Goal: Task Accomplishment & Management: Manage account settings

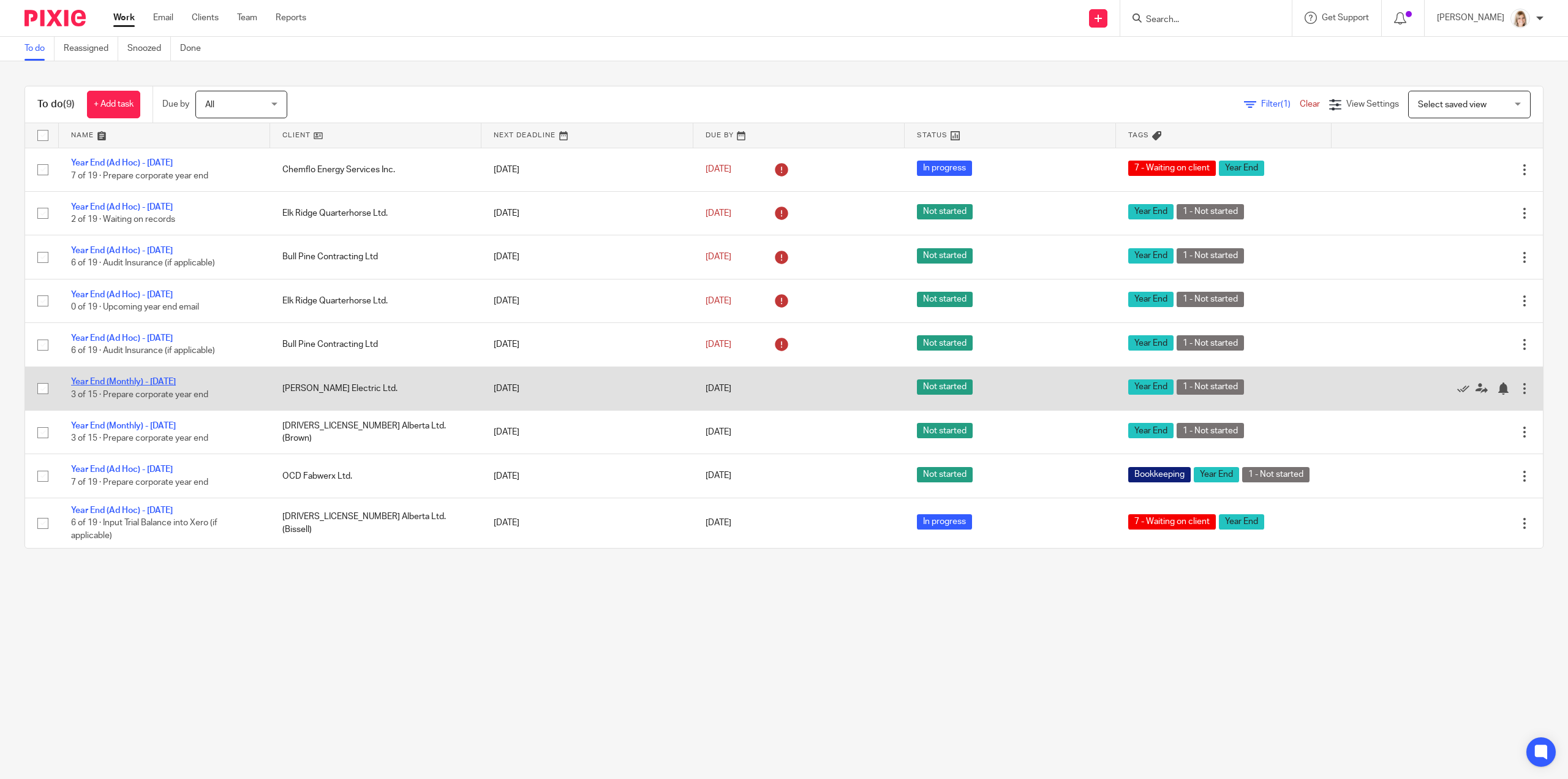
click at [158, 379] on link "Year End (Monthly) - [DATE]" at bounding box center [123, 381] width 104 height 9
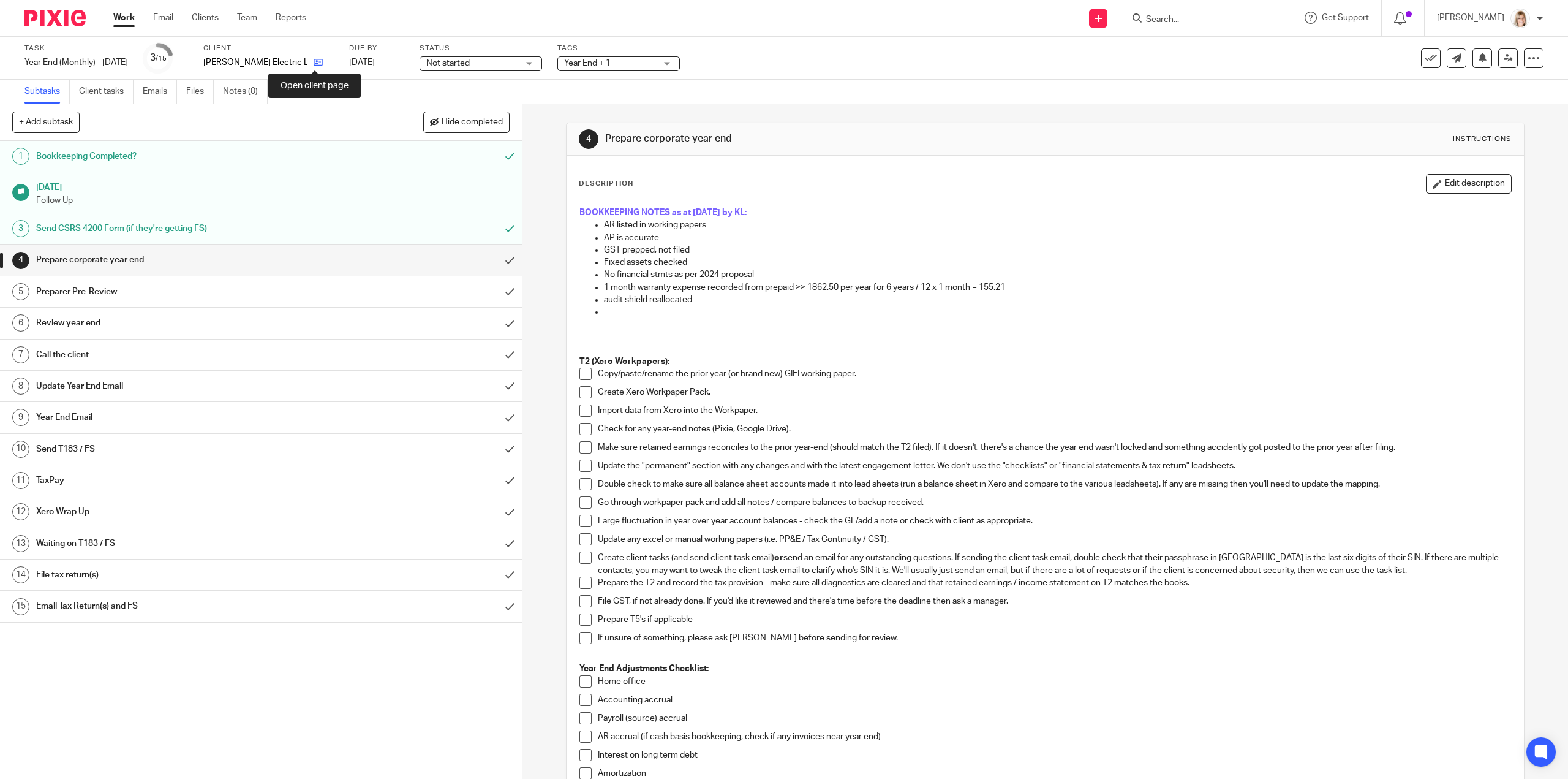
click at [316, 61] on icon at bounding box center [317, 62] width 9 height 9
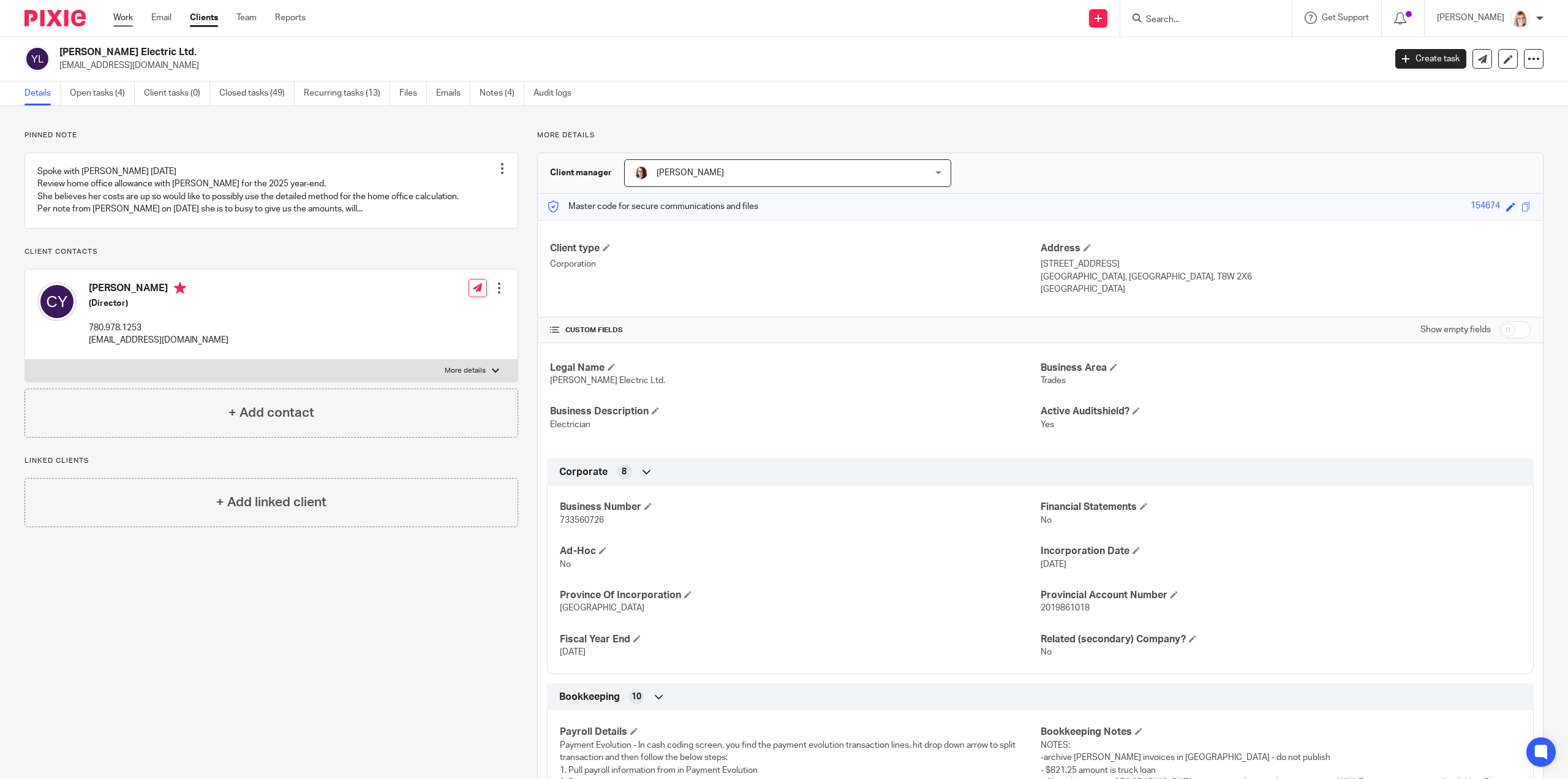
click at [130, 24] on div "Work Email Clients Team Reports Work Email Clients Team Reports Settings" at bounding box center [212, 18] width 223 height 36
click at [126, 19] on link "Work" at bounding box center [123, 17] width 19 height 12
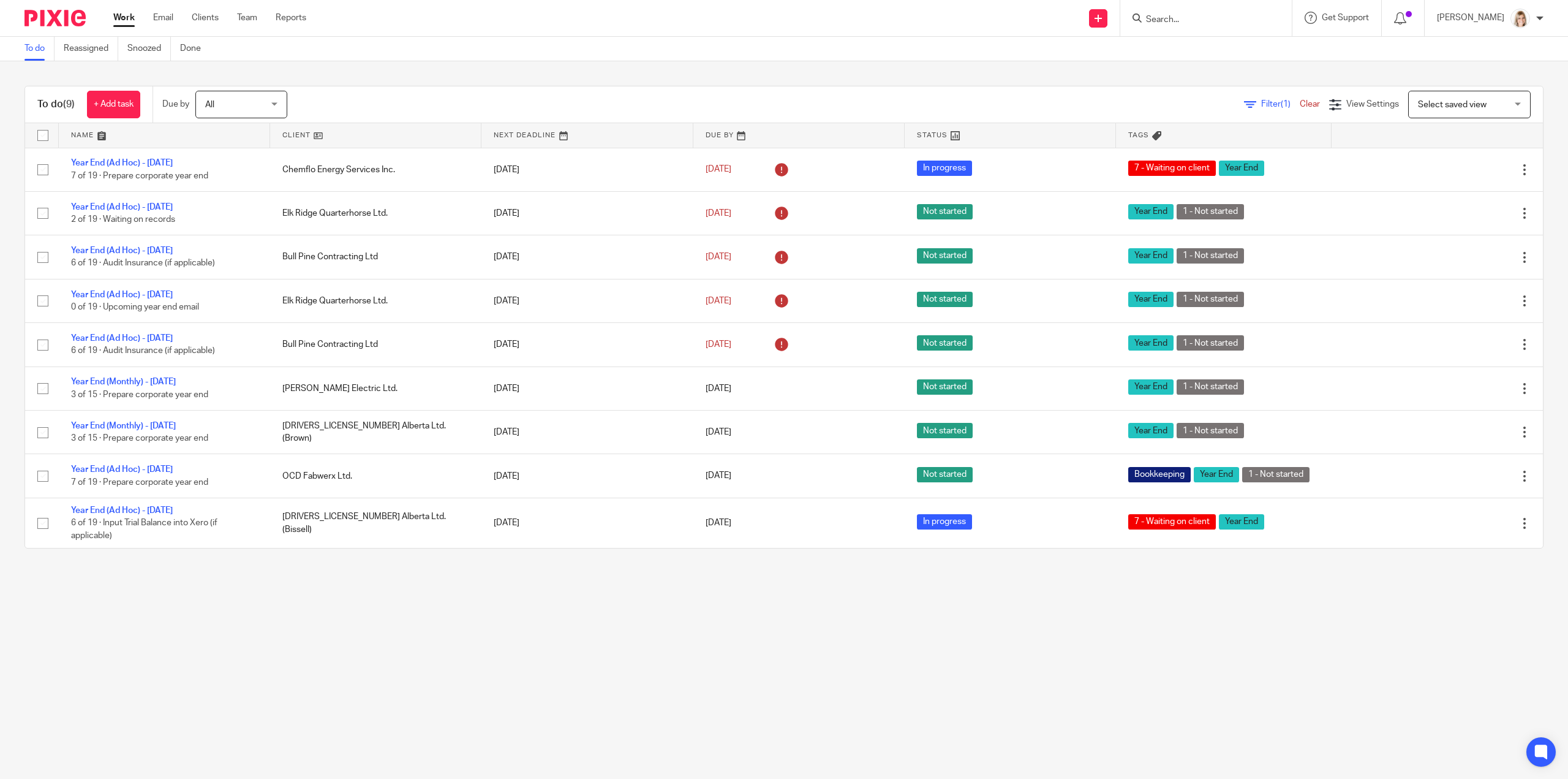
click at [1220, 24] on input "Search" at bounding box center [1200, 20] width 110 height 11
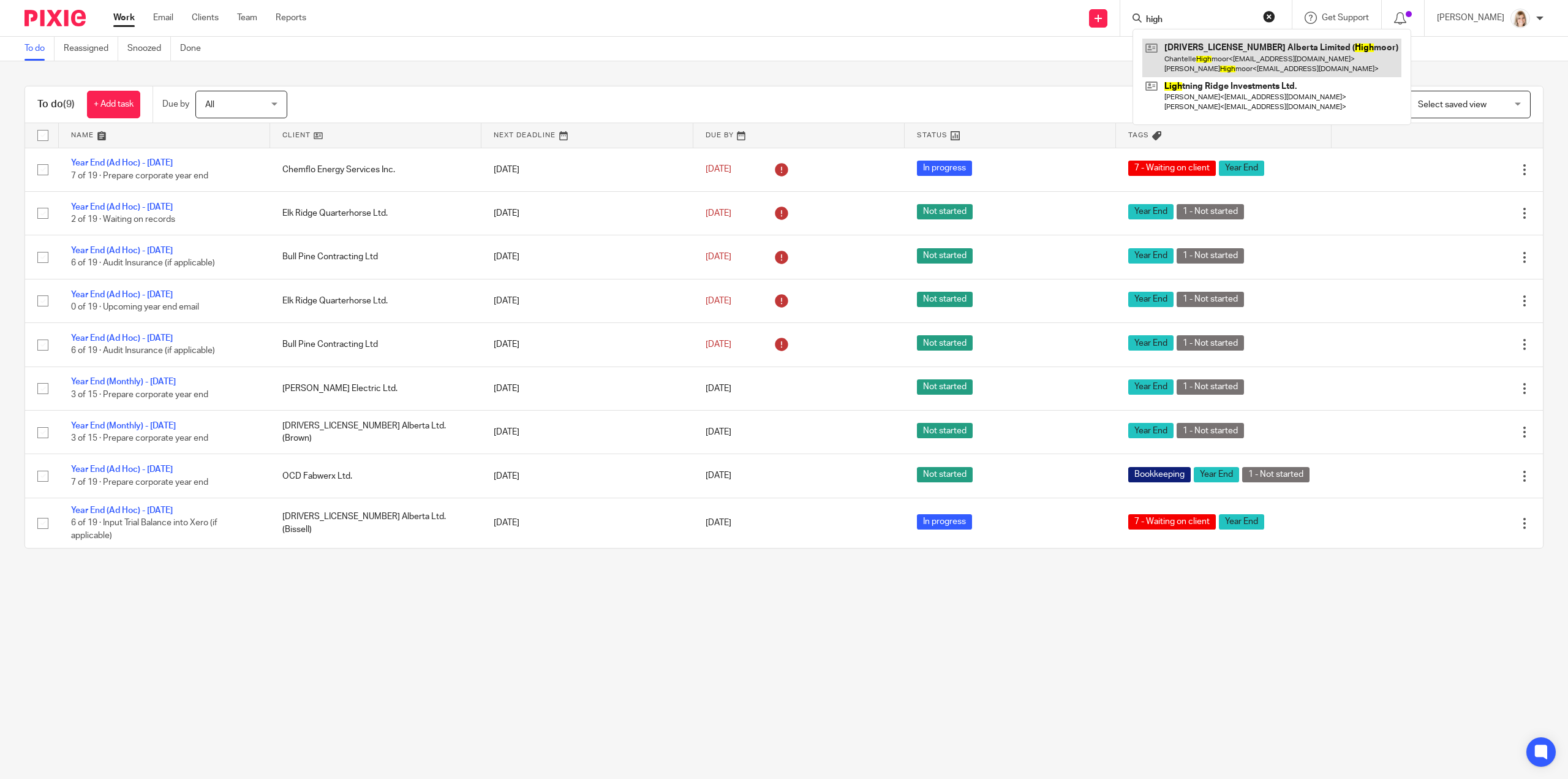
type input "high"
click at [1285, 61] on link at bounding box center [1272, 57] width 259 height 38
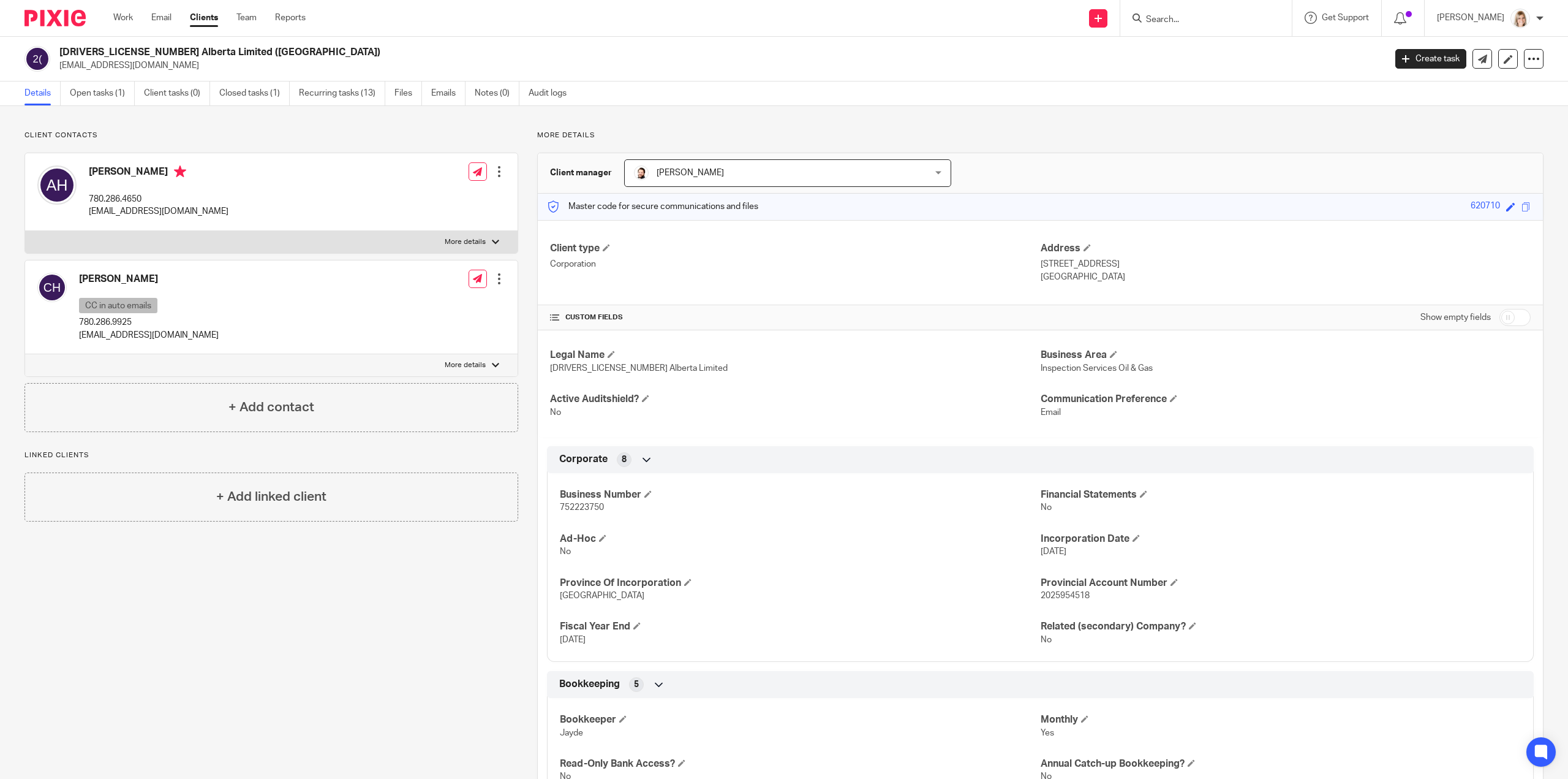
click at [209, 20] on link "Clients" at bounding box center [204, 17] width 28 height 12
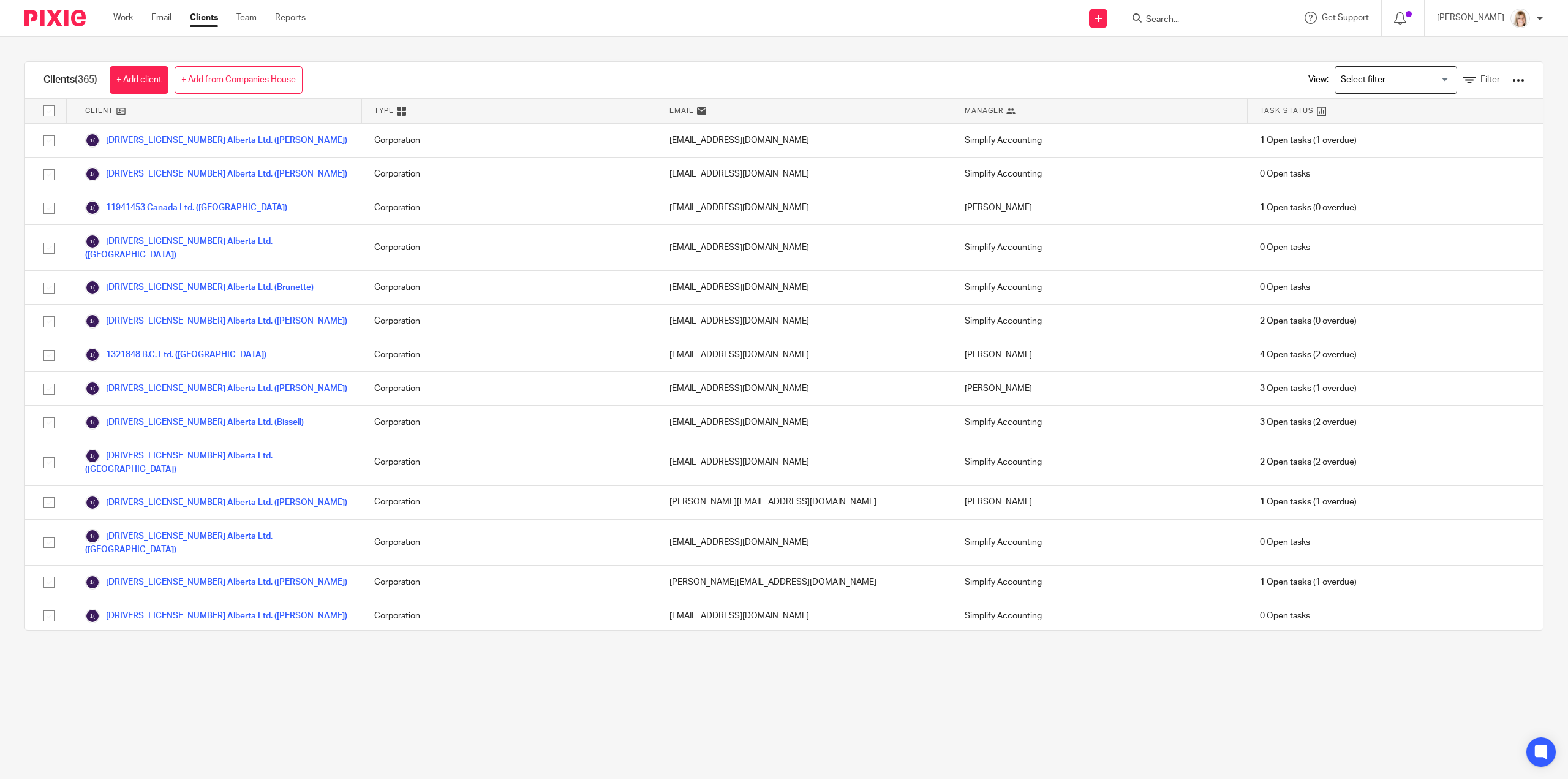
click at [1420, 80] on input "Search for option" at bounding box center [1393, 79] width 113 height 21
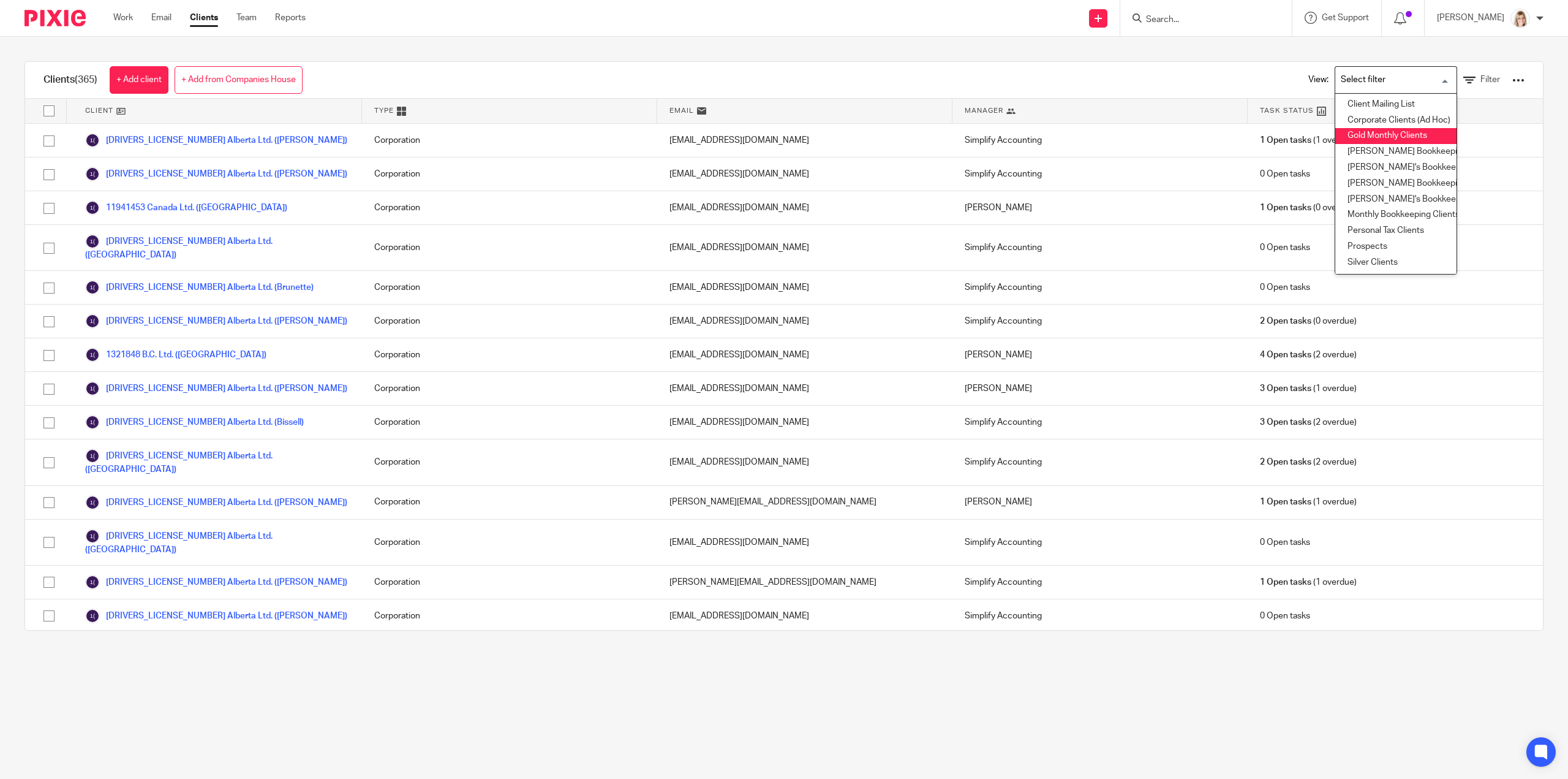
click at [1405, 130] on li "Gold Monthly Clients" at bounding box center [1396, 136] width 121 height 16
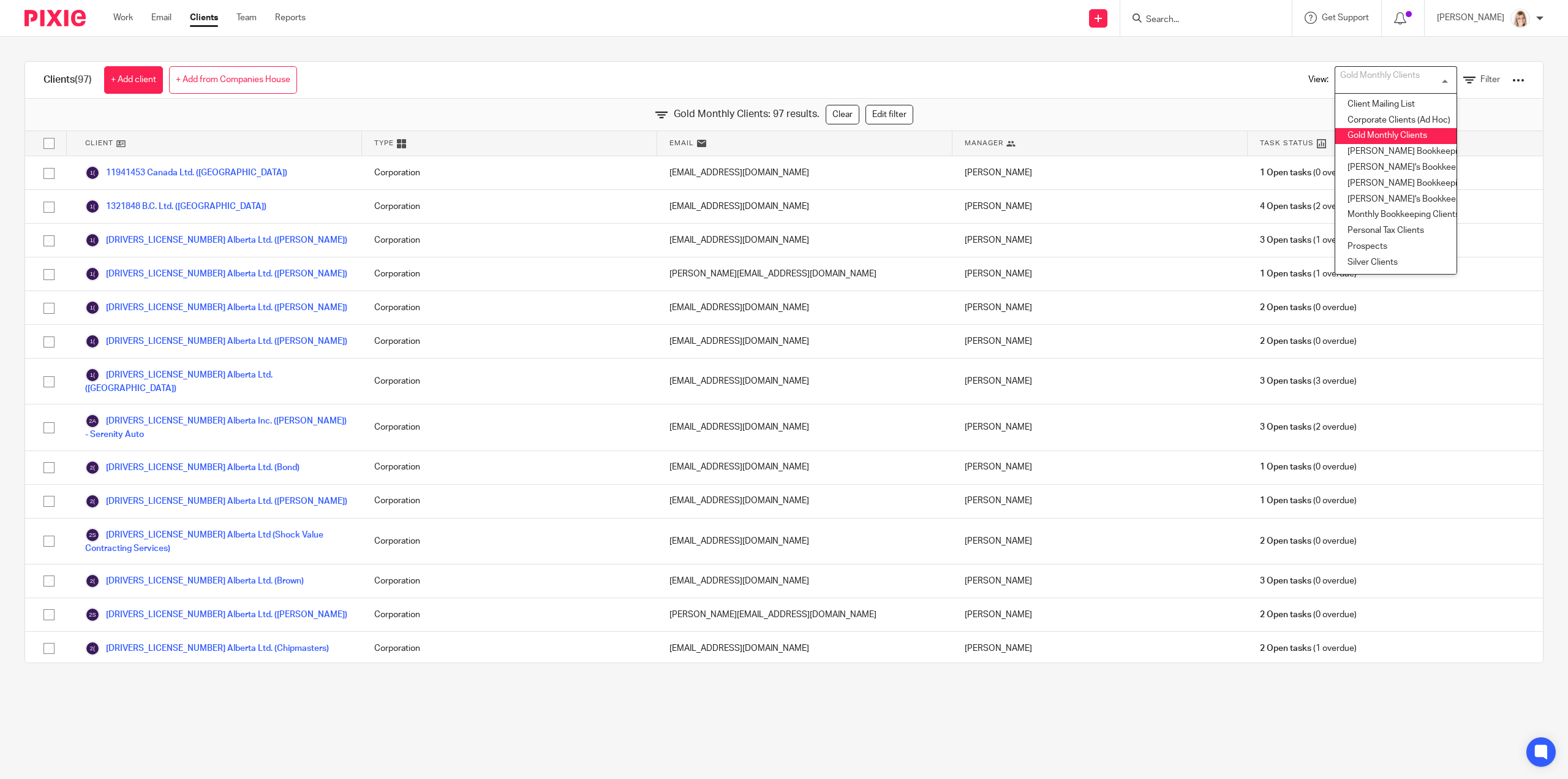
click at [1183, 19] on input "Search" at bounding box center [1200, 20] width 110 height 11
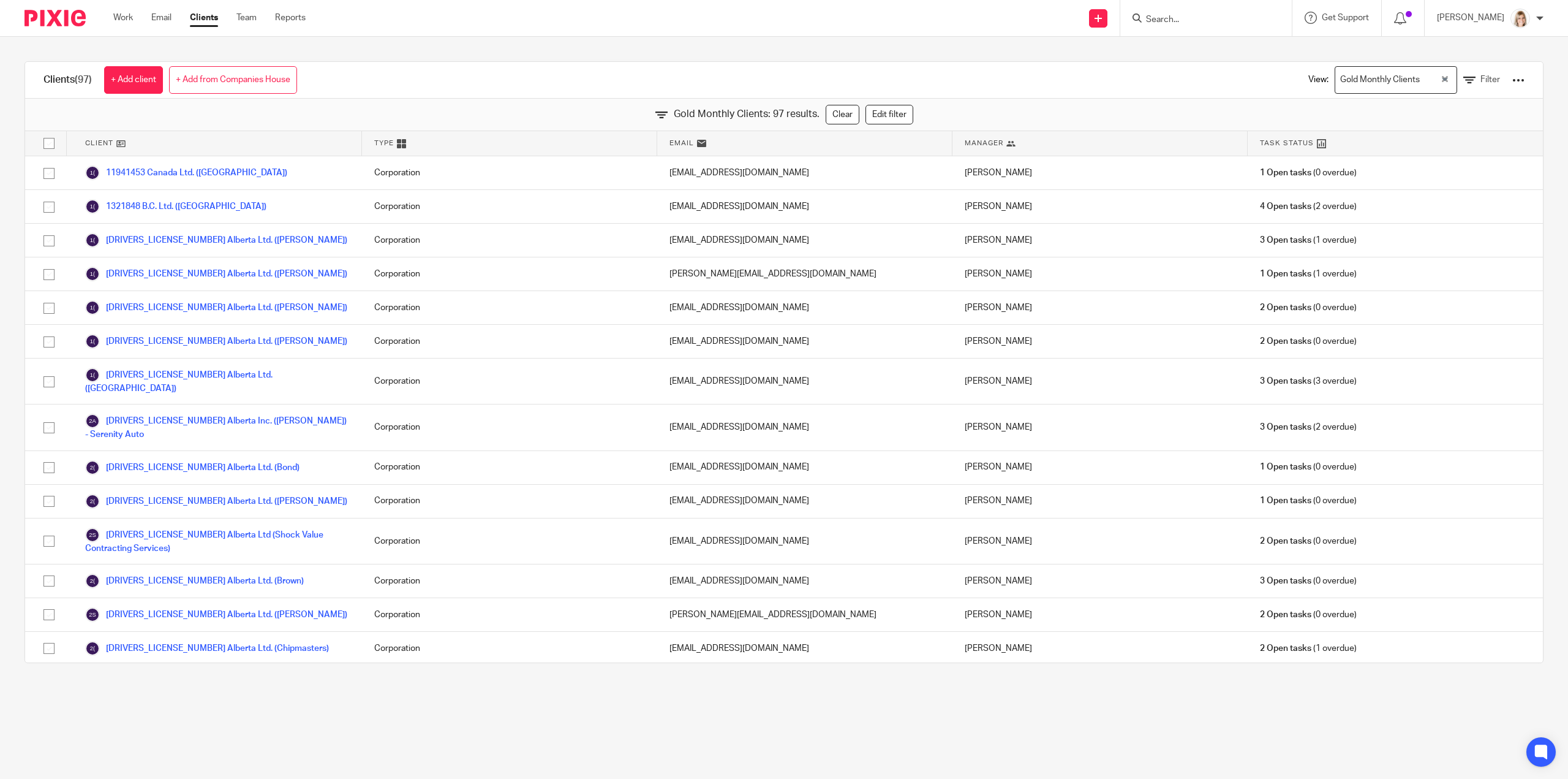
type input "i"
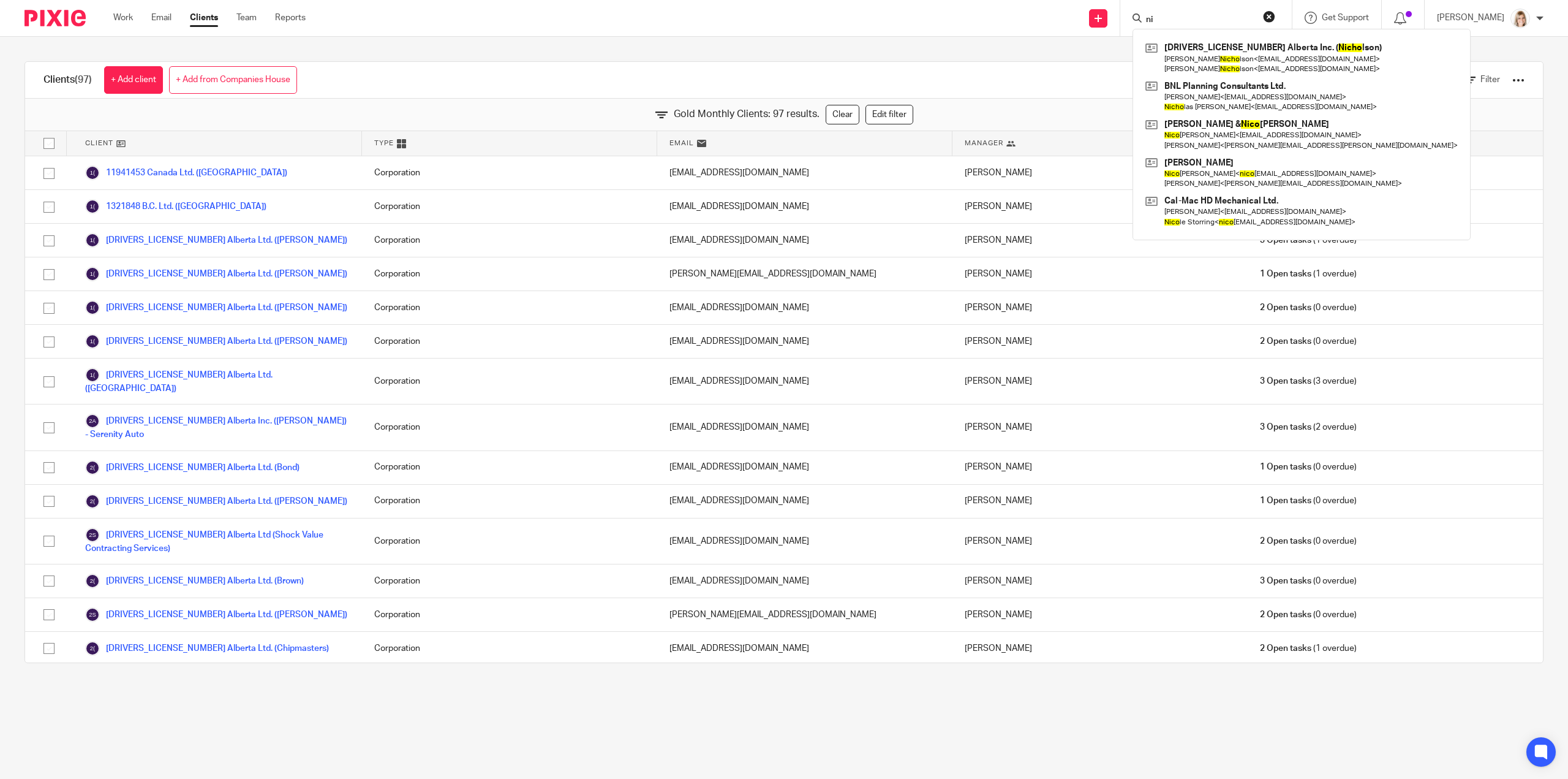
type input "n"
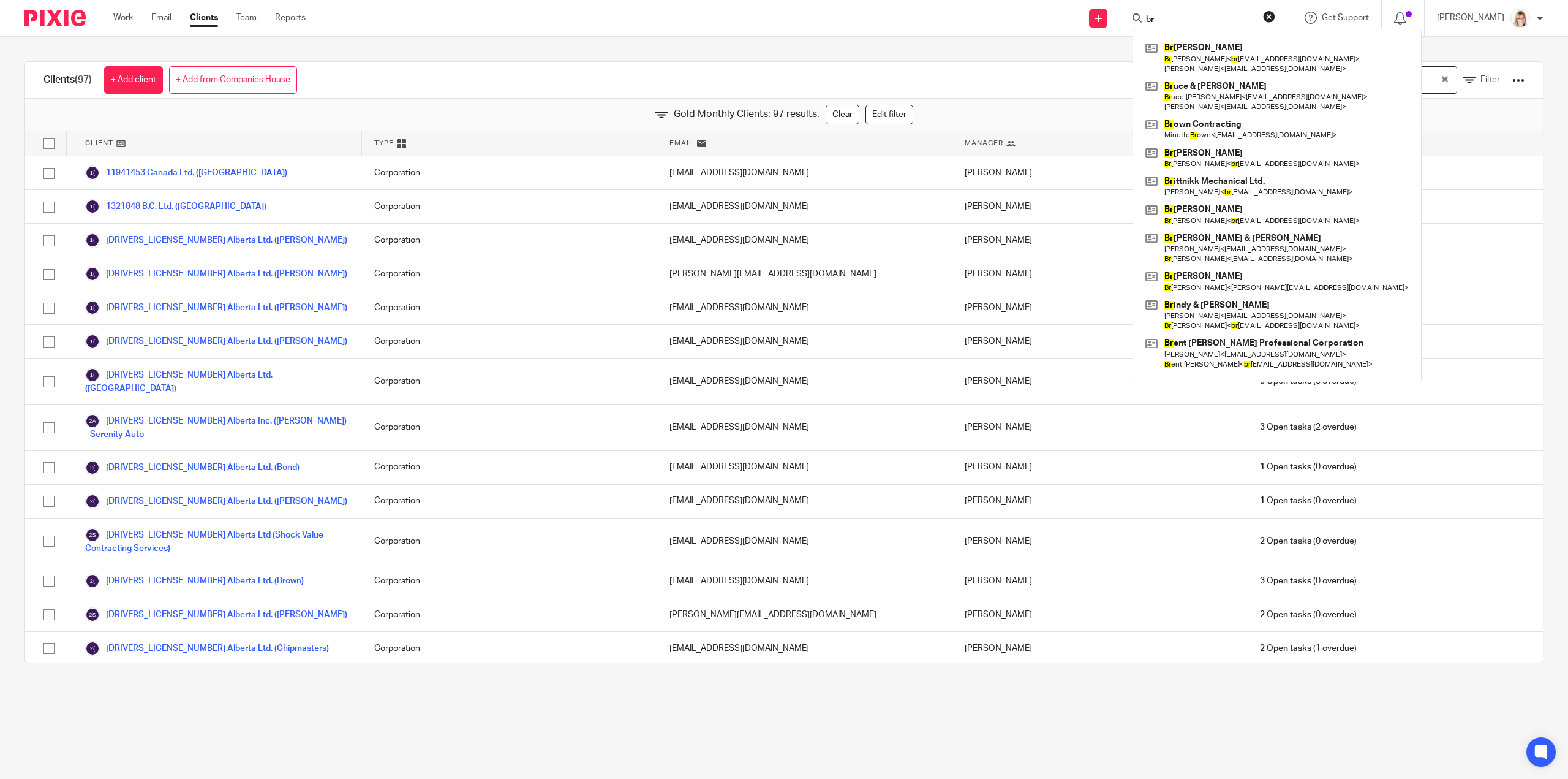
type input "b"
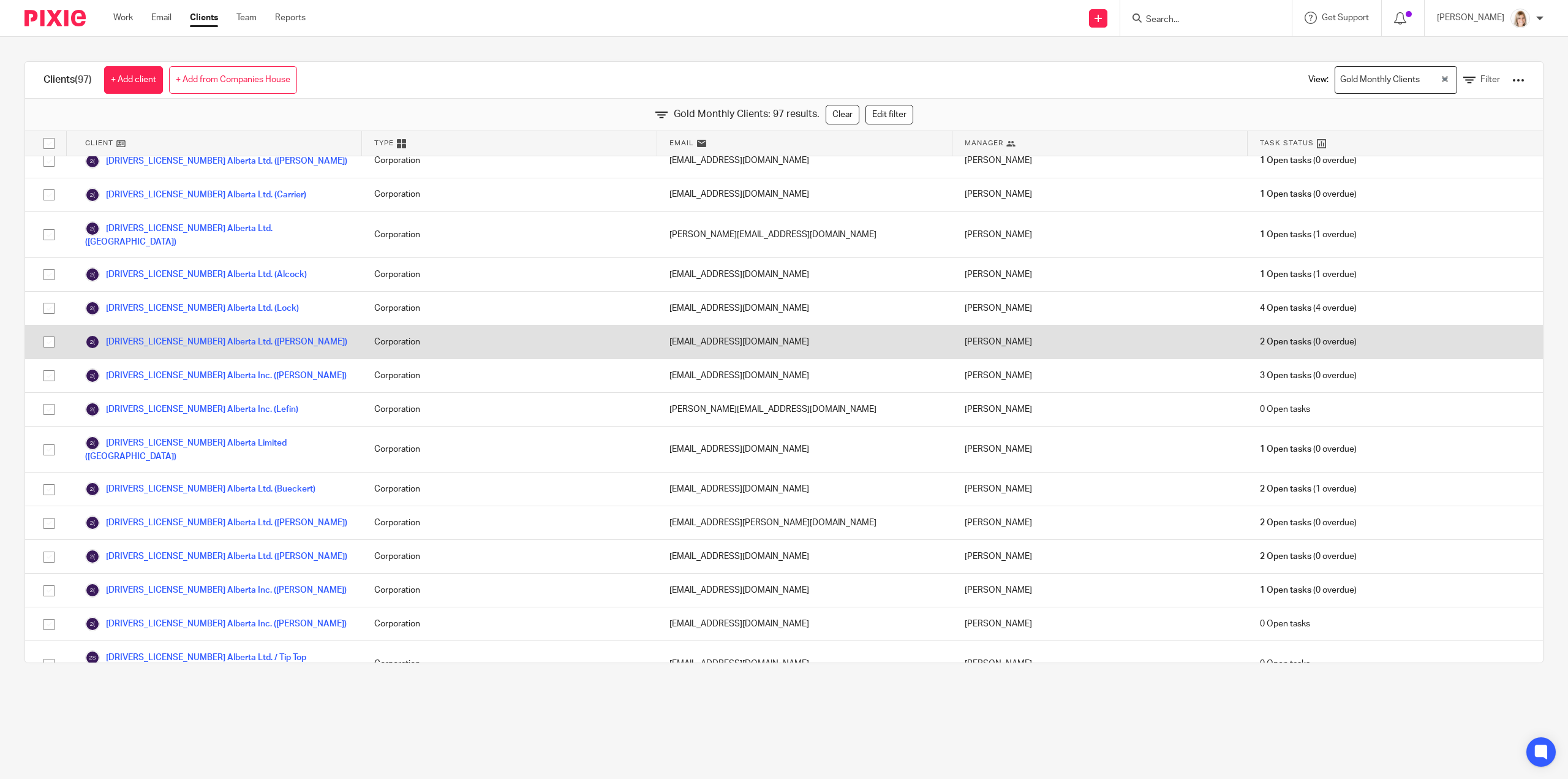
scroll to position [858, 0]
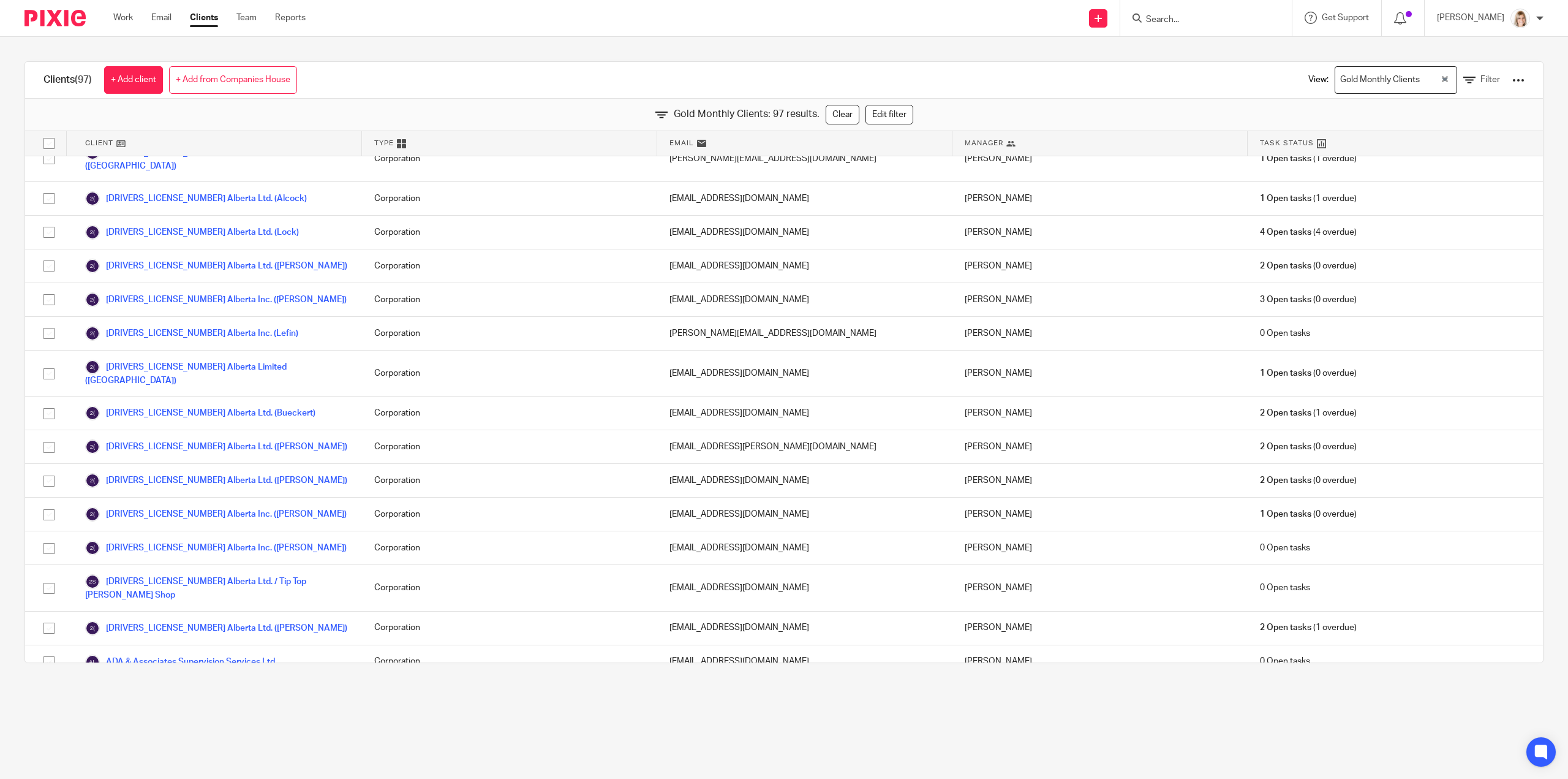
click at [979, 145] on span "Manager" at bounding box center [984, 143] width 39 height 11
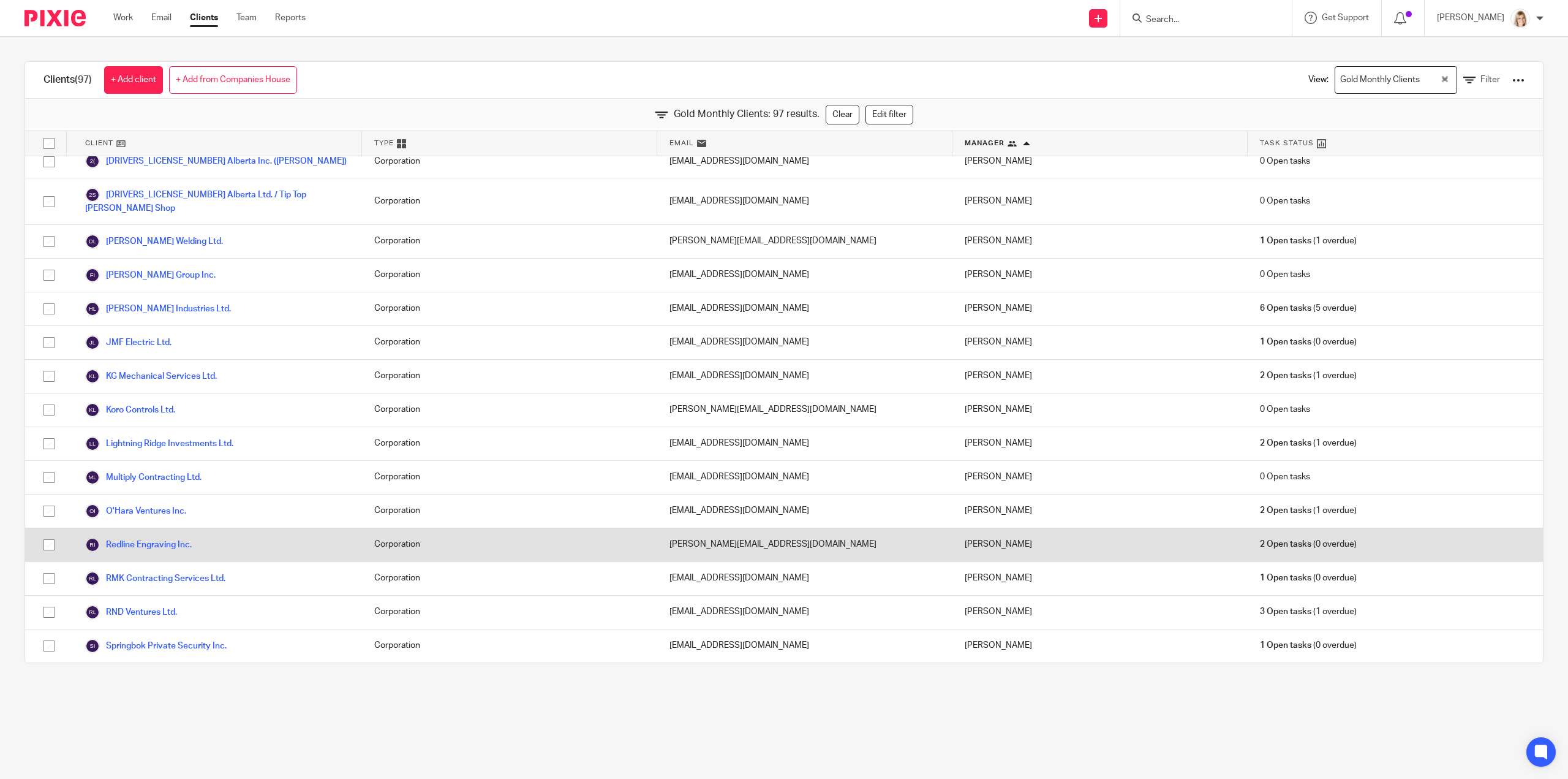
scroll to position [2742, 0]
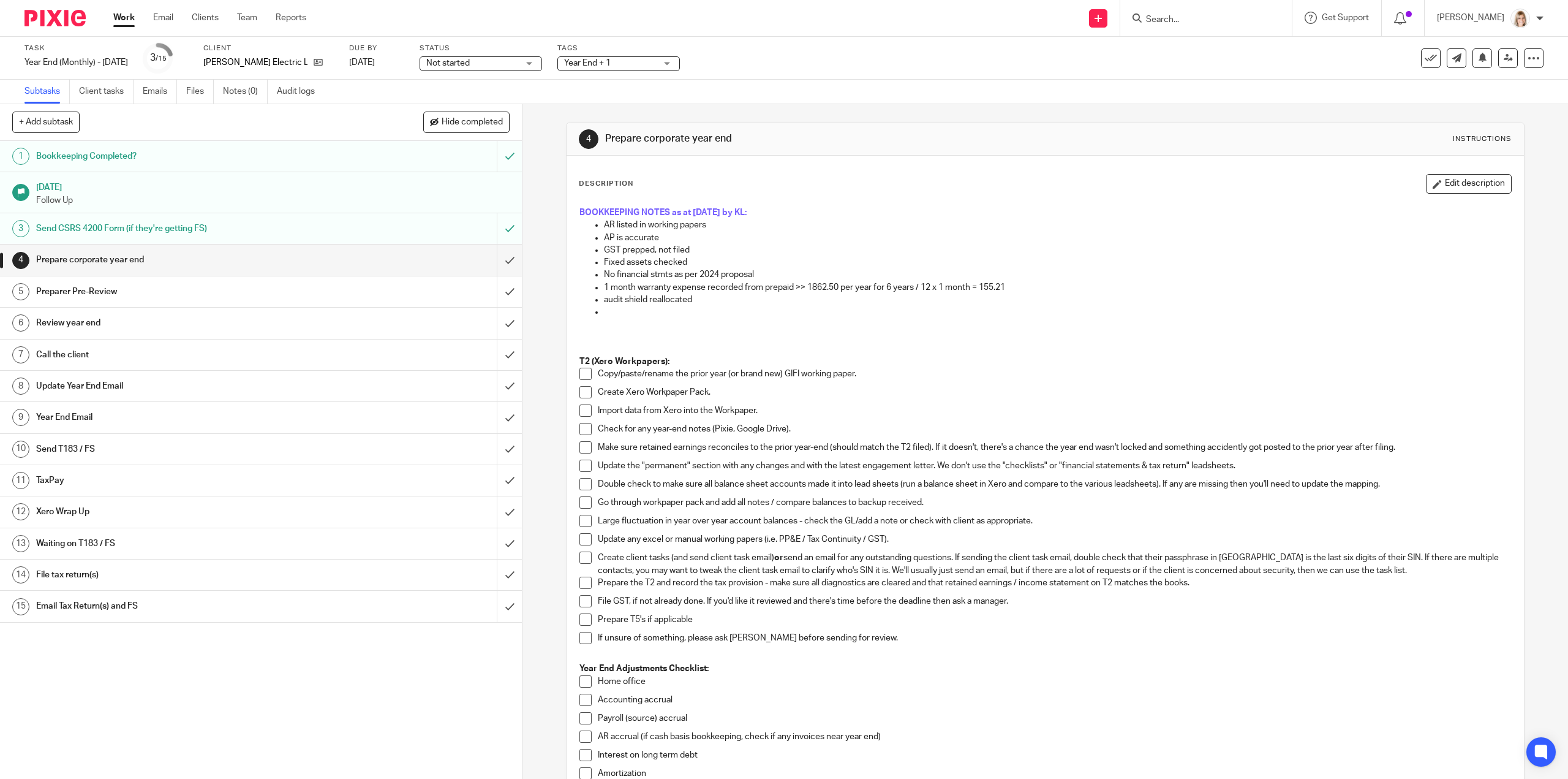
click at [122, 21] on link "Work" at bounding box center [124, 17] width 21 height 12
